Goal: Go to known website: Go to known website

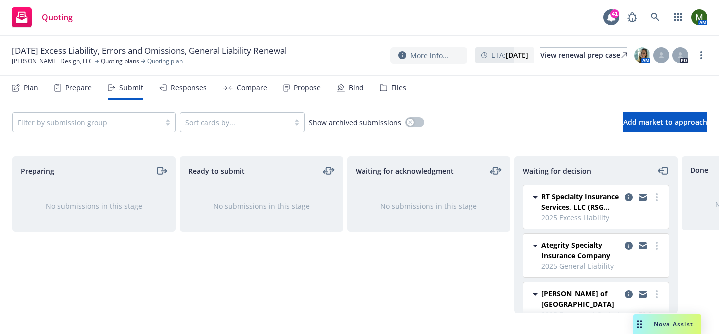
click at [79, 86] on div "Prepare" at bounding box center [78, 88] width 26 height 8
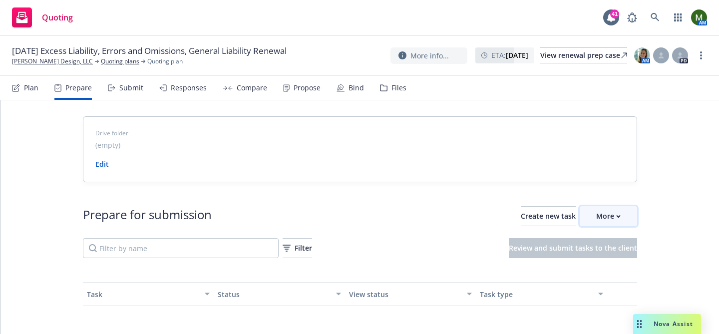
click at [594, 224] on button "More" at bounding box center [607, 216] width 57 height 20
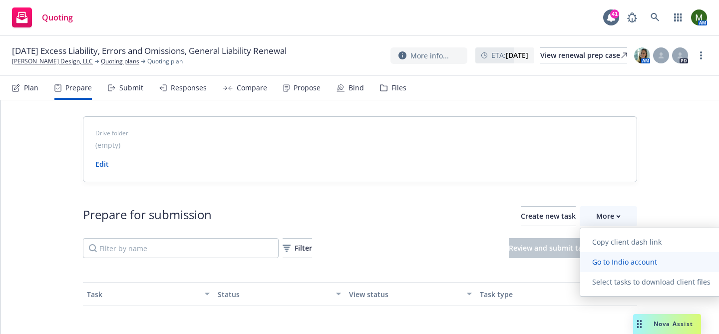
click at [605, 261] on span "Go to Indio account" at bounding box center [624, 261] width 89 height 9
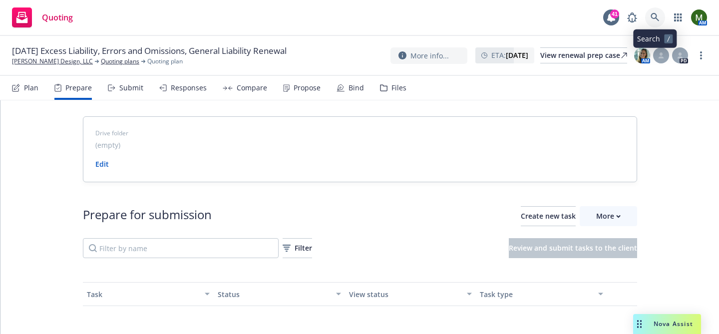
click at [657, 20] on icon at bounding box center [654, 17] width 8 height 8
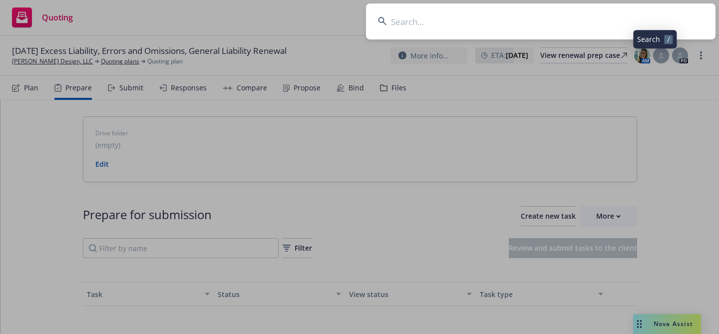
type input "n"
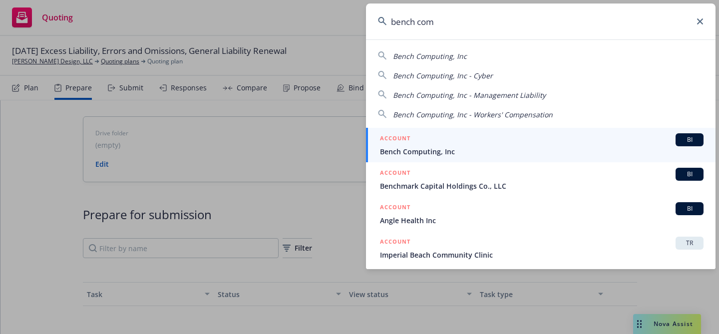
type input "bench com"
click at [407, 146] on span "Bench Computing, Inc" at bounding box center [541, 151] width 323 height 10
